Goal: Task Accomplishment & Management: Manage account settings

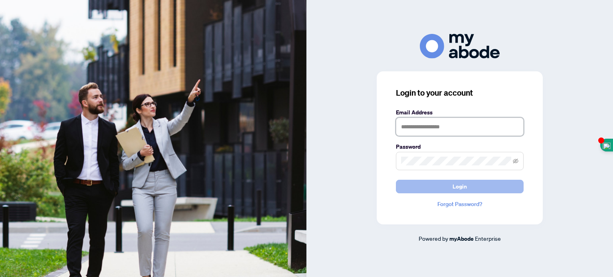
type input "**********"
click at [458, 185] on span "Login" at bounding box center [460, 186] width 14 height 13
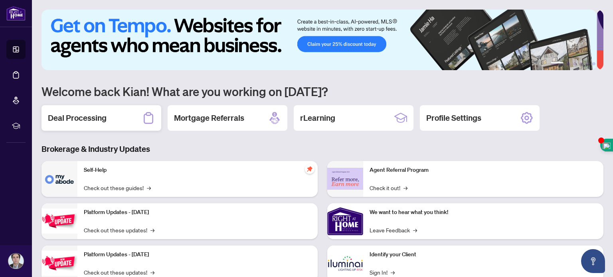
click at [96, 119] on h2 "Deal Processing" at bounding box center [77, 118] width 59 height 11
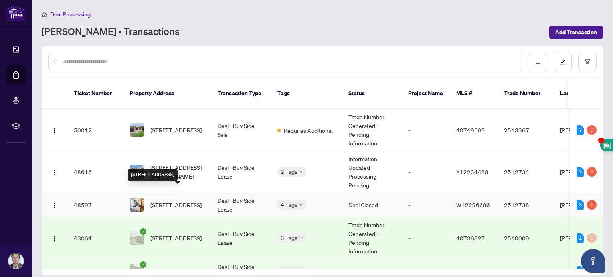
click at [160, 201] on span "[STREET_ADDRESS]" at bounding box center [175, 205] width 51 height 9
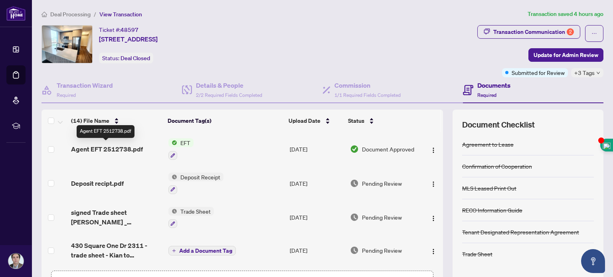
click at [99, 147] on span "Agent EFT 2512738.pdf" at bounding box center [107, 150] width 72 height 10
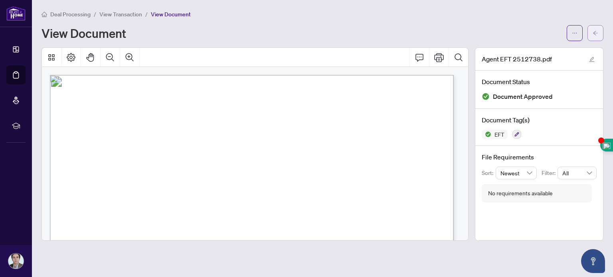
click at [596, 30] on icon "arrow-left" at bounding box center [596, 33] width 6 height 6
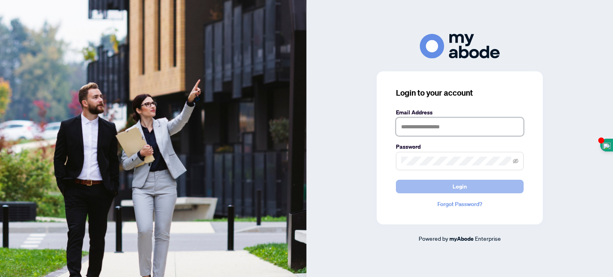
type input "**********"
click at [455, 183] on span "Login" at bounding box center [460, 186] width 14 height 13
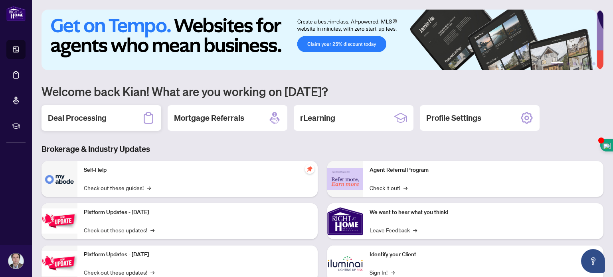
click at [105, 114] on h2 "Deal Processing" at bounding box center [77, 118] width 59 height 11
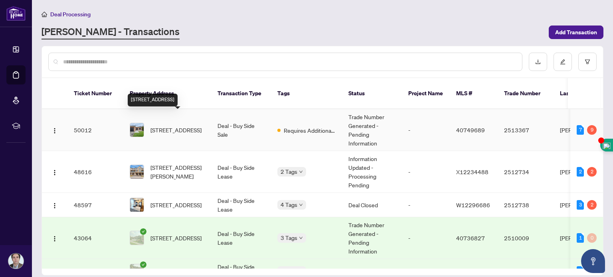
click at [164, 126] on span "[STREET_ADDRESS]" at bounding box center [175, 130] width 51 height 9
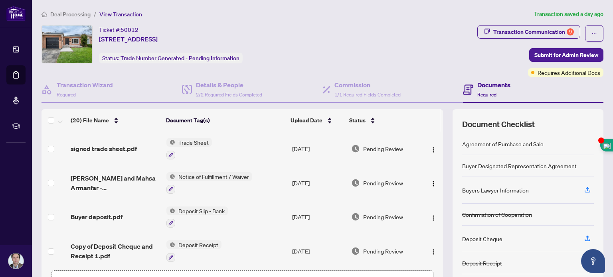
scroll to position [56, 0]
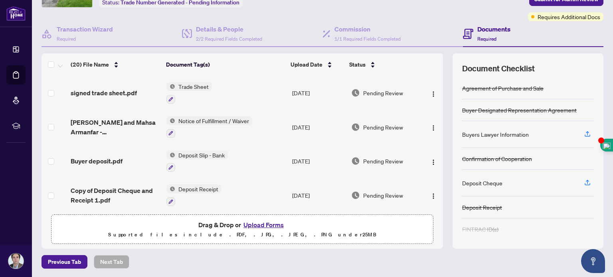
click at [260, 222] on button "Upload Forms" at bounding box center [263, 225] width 45 height 10
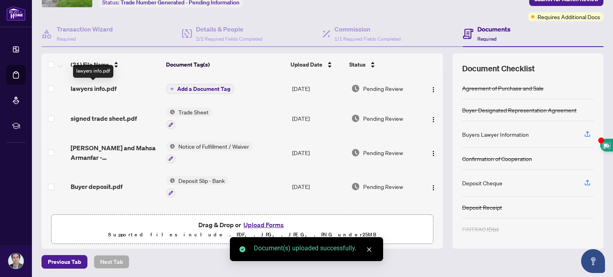
click at [93, 85] on span "lawyers info.pdf" at bounding box center [94, 89] width 46 height 10
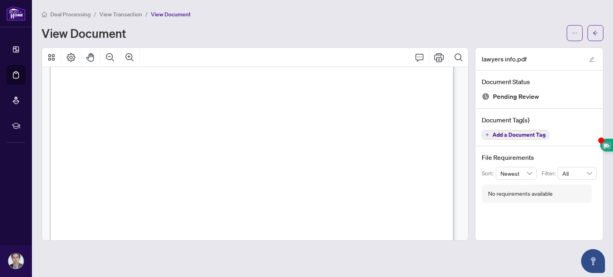
scroll to position [123, 0]
click at [595, 34] on icon "arrow-left" at bounding box center [596, 33] width 6 height 6
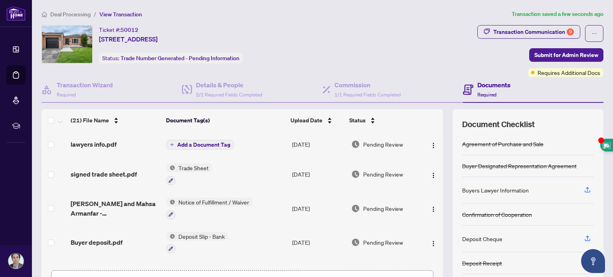
click at [174, 118] on th "Document Tag(s)" at bounding box center [225, 120] width 124 height 22
click at [204, 142] on span "Add a Document Tag" at bounding box center [203, 145] width 53 height 6
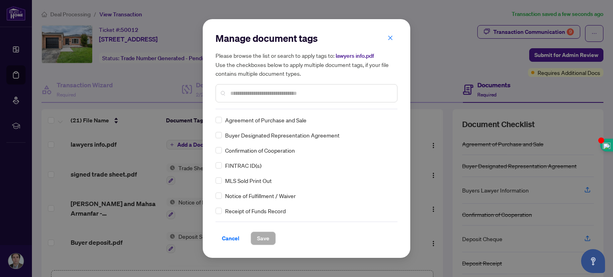
click at [251, 107] on div "Manage document tags Please browse the list or search to apply tags to: lawyers…" at bounding box center [307, 70] width 182 height 77
click at [244, 92] on input "text" at bounding box center [310, 93] width 160 height 9
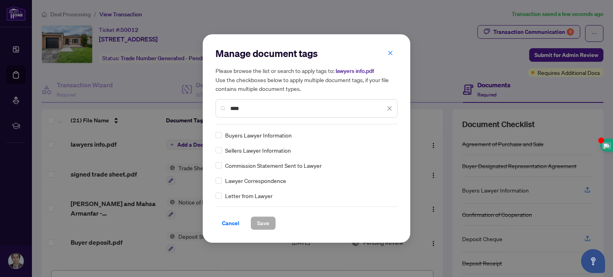
type input "****"
click at [264, 222] on span "Save" at bounding box center [263, 223] width 12 height 13
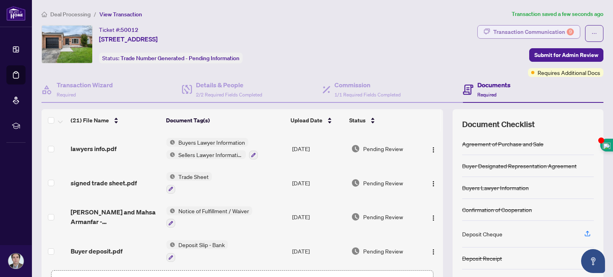
click at [530, 29] on div "Transaction Communication 9" at bounding box center [533, 32] width 81 height 13
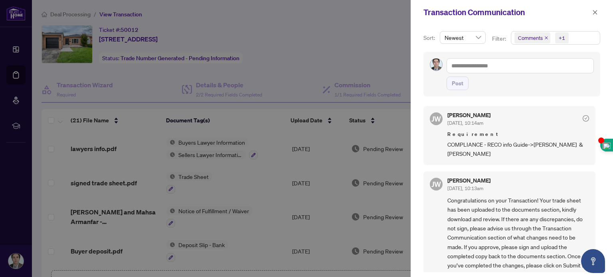
drag, startPoint x: 595, startPoint y: 110, endPoint x: 597, endPoint y: 118, distance: 8.5
click at [597, 118] on div "JW Jocelyne Wong Aug/25/2025, 10:14am Requirement COMPLIANCE - RECO info Guide-…" at bounding box center [512, 186] width 177 height 171
click at [596, 8] on span "button" at bounding box center [595, 12] width 6 height 13
